Goal: Information Seeking & Learning: Learn about a topic

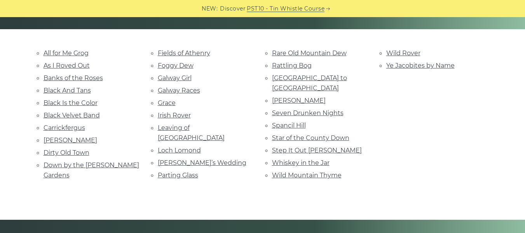
scroll to position [179, 0]
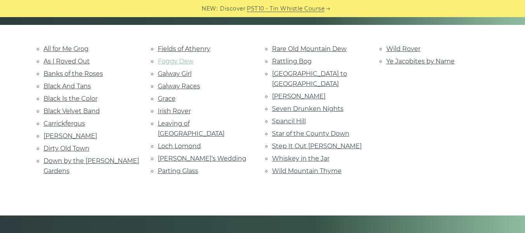
click at [173, 62] on link "Foggy Dew" at bounding box center [176, 61] width 36 height 7
click at [186, 167] on link "Parting Glass" at bounding box center [178, 170] width 40 height 7
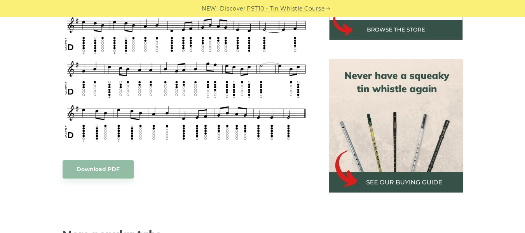
scroll to position [316, 0]
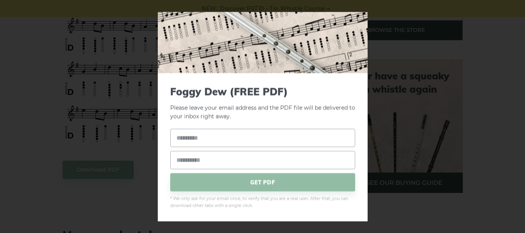
scroll to position [36, 0]
click at [137, 68] on div "× Foggy Dew (FREE PDF) Please leave your email address and the PDF file will be…" at bounding box center [262, 116] width 525 height 233
click at [33, 100] on div "× Foggy Dew (FREE PDF) Please leave your email address and the PDF file will be…" at bounding box center [262, 116] width 525 height 233
click at [403, 109] on div "× Foggy Dew (FREE PDF) Please leave your email address and the PDF file will be…" at bounding box center [262, 116] width 525 height 233
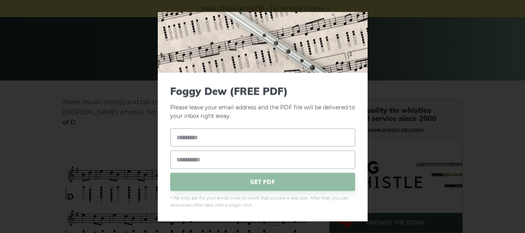
scroll to position [104, 0]
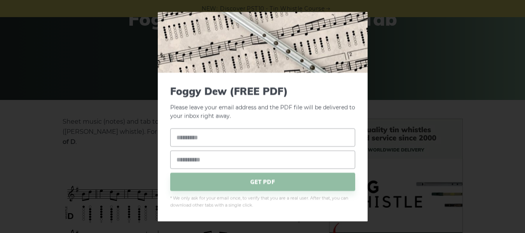
click at [274, 120] on p "Please leave your email address and the PDF file will be delivered to your inbo…" at bounding box center [262, 103] width 185 height 36
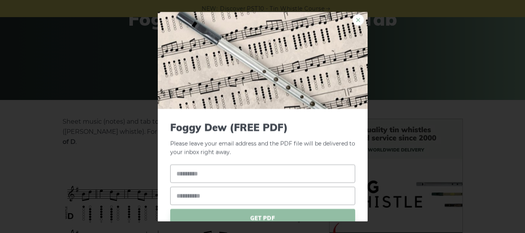
click at [355, 22] on link "×" at bounding box center [359, 20] width 12 height 12
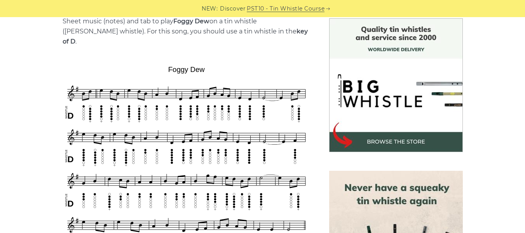
scroll to position [205, 0]
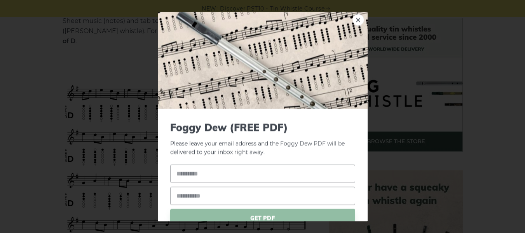
click at [348, 14] on img at bounding box center [263, 60] width 210 height 97
click at [361, 22] on img at bounding box center [263, 60] width 210 height 97
click at [351, 33] on img at bounding box center [263, 60] width 210 height 97
click at [356, 20] on link "×" at bounding box center [359, 20] width 12 height 12
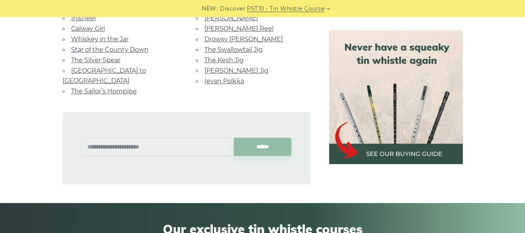
scroll to position [595, 0]
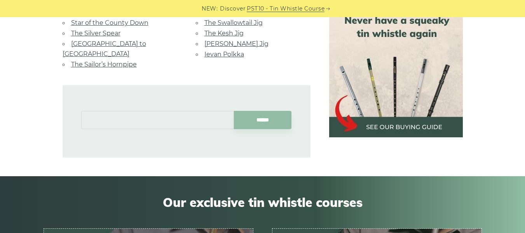
click at [155, 111] on input "text" at bounding box center [157, 120] width 153 height 18
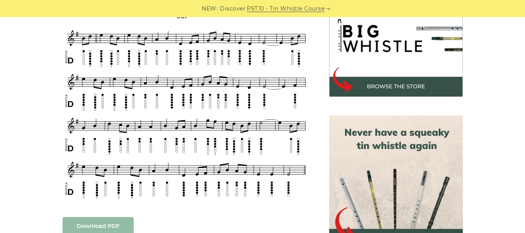
scroll to position [274, 0]
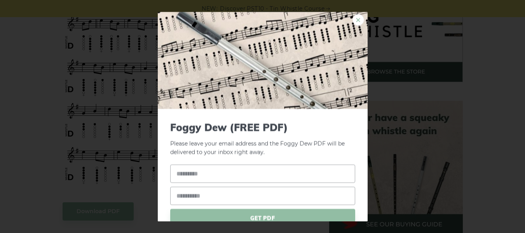
drag, startPoint x: 94, startPoint y: 92, endPoint x: 347, endPoint y: 20, distance: 263.0
click at [353, 20] on link "×" at bounding box center [359, 20] width 12 height 12
drag, startPoint x: 204, startPoint y: 69, endPoint x: 348, endPoint y: 22, distance: 152.0
click at [353, 22] on link "×" at bounding box center [359, 20] width 12 height 12
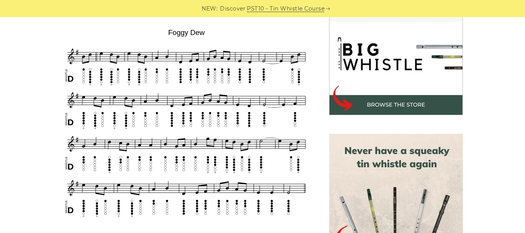
scroll to position [242, 0]
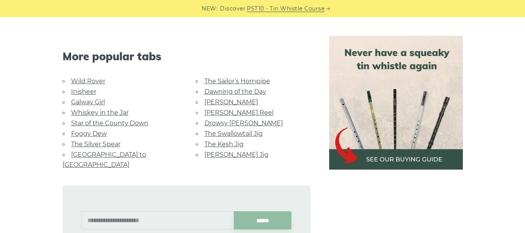
scroll to position [497, 0]
click at [91, 78] on link "Wild Rover" at bounding box center [88, 81] width 34 height 7
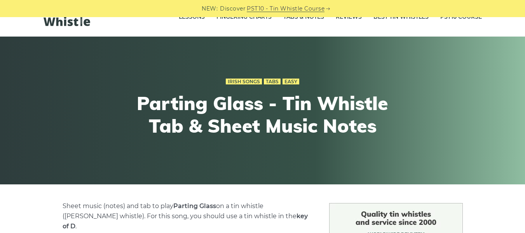
scroll to position [18, 0]
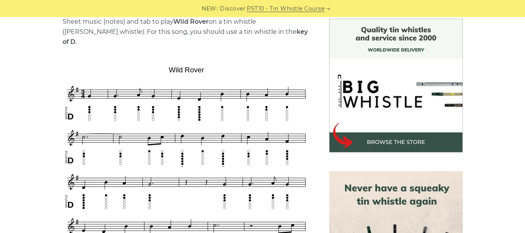
scroll to position [290, 0]
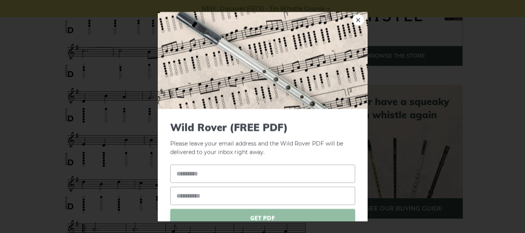
drag, startPoint x: 223, startPoint y: 199, endPoint x: 266, endPoint y: 64, distance: 141.3
click at [353, 16] on link "×" at bounding box center [359, 20] width 12 height 12
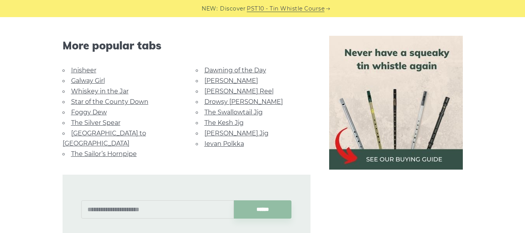
scroll to position [772, 0]
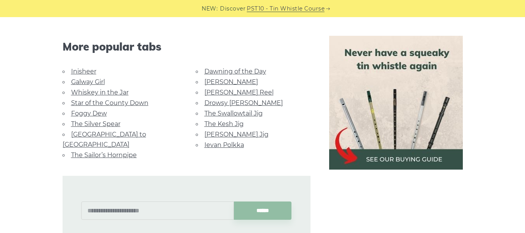
click at [85, 68] on link "Inisheer" at bounding box center [83, 71] width 25 height 7
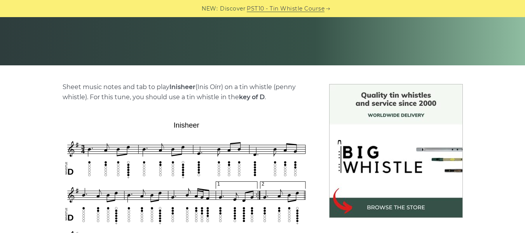
scroll to position [139, 0]
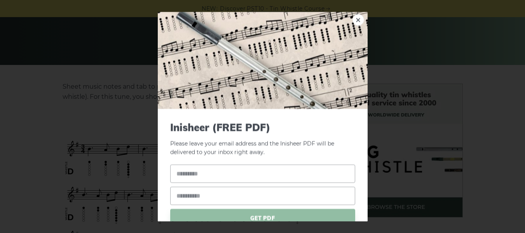
click at [63, 138] on div "× Inisheer (FREE PDF) Please leave your email address and the Inisheer PDF will…" at bounding box center [262, 116] width 525 height 233
click at [354, 19] on link "×" at bounding box center [359, 20] width 12 height 12
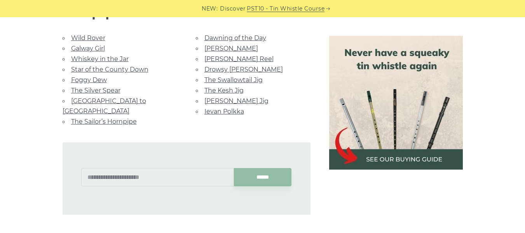
scroll to position [621, 0]
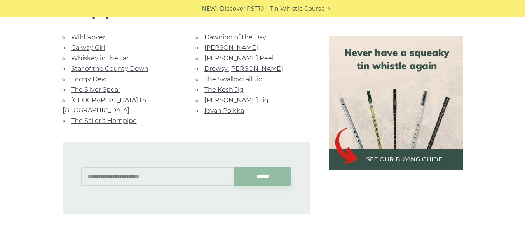
click at [101, 57] on link "Whiskey in the Jar" at bounding box center [100, 57] width 58 height 7
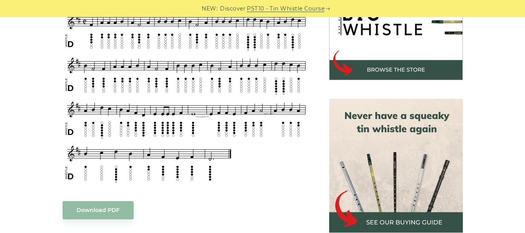
scroll to position [339, 0]
